Goal: Task Accomplishment & Management: Manage account settings

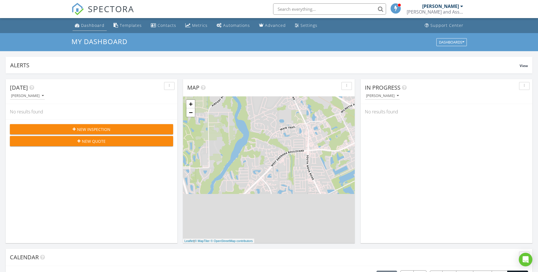
click at [94, 25] on div "Dashboard" at bounding box center [92, 25] width 23 height 5
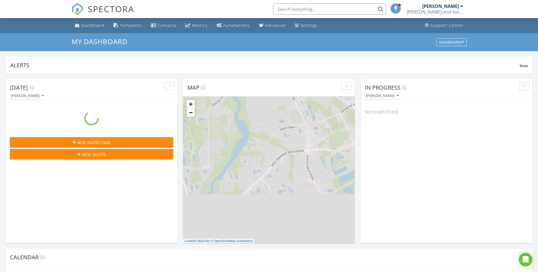
scroll to position [523, 547]
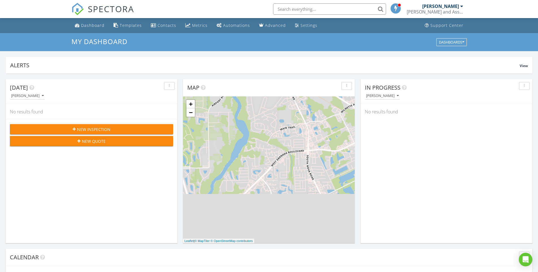
click at [40, 25] on ul "Dashboard Templates Contacts Metrics Automations Advanced Settings Support Cent…" at bounding box center [269, 25] width 538 height 15
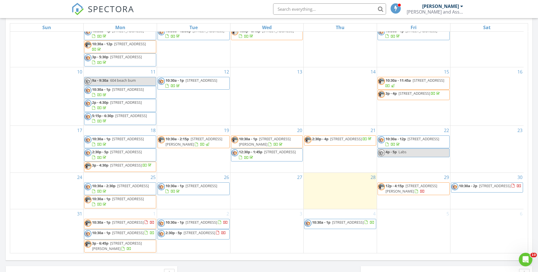
scroll to position [273, 0]
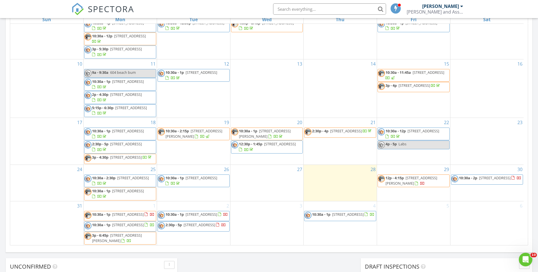
click at [324, 265] on div "Today Stephan Steele No results found New Inspection New Quote Map + − Leaflet …" at bounding box center [269, 57] width 538 height 514
click at [335, 9] on input "text" at bounding box center [329, 8] width 113 height 11
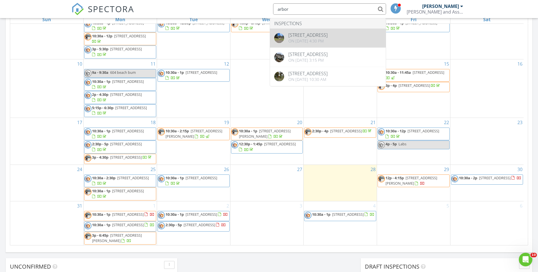
type input "arbor"
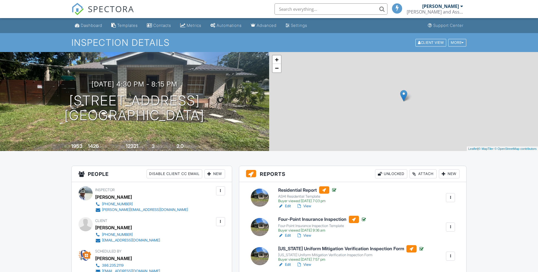
scroll to position [27, 0]
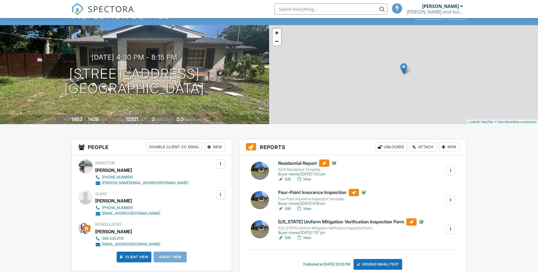
click at [306, 193] on h6 "Four-Point Insurance Inspection" at bounding box center [322, 192] width 89 height 7
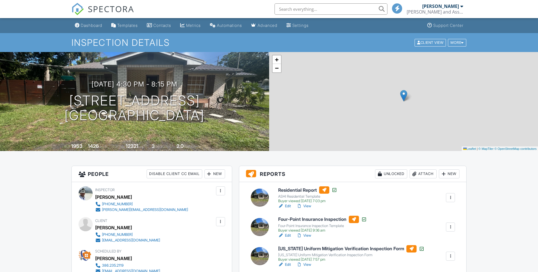
click at [312, 245] on h6 "[US_STATE] Uniform Mitigation Verification Inspection Form" at bounding box center [351, 248] width 146 height 7
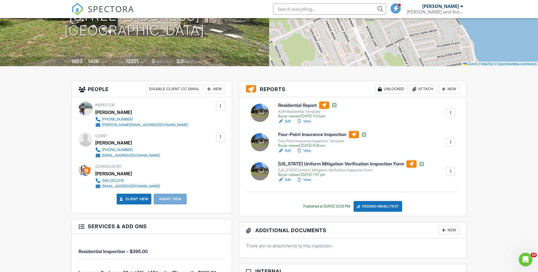
click at [261, 89] on h3 "Reports Unlocked Attach New" at bounding box center [352, 89] width 227 height 16
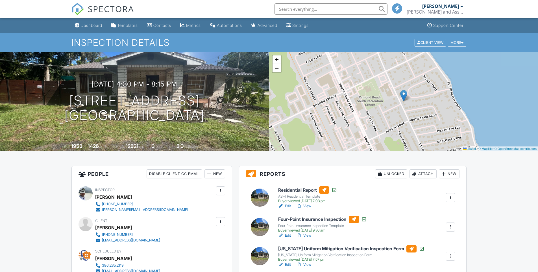
click at [304, 218] on h6 "Four-Point Insurance Inspection" at bounding box center [322, 219] width 89 height 7
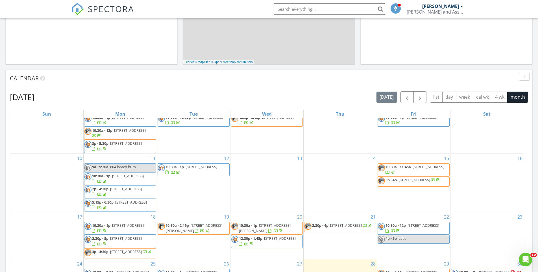
scroll to position [321, 0]
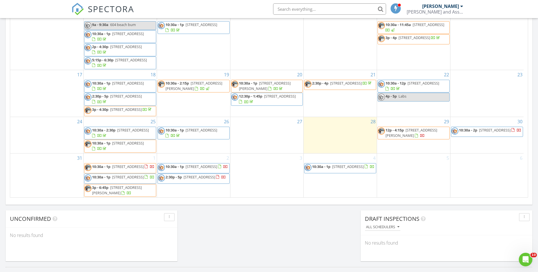
click at [292, 232] on div "Today Stephan Steele No results found New Inspection New Quote Map + − Leaflet …" at bounding box center [269, 10] width 538 height 514
click at [257, 226] on div "Today Stephan Steele No results found New Inspection New Quote Map + − Leaflet …" at bounding box center [269, 10] width 538 height 514
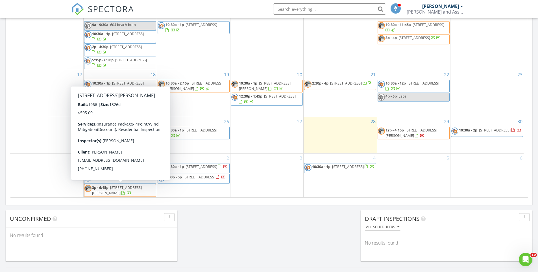
click at [142, 190] on span "[STREET_ADDRESS][PERSON_NAME]" at bounding box center [117, 190] width 50 height 10
